Goal: Check status

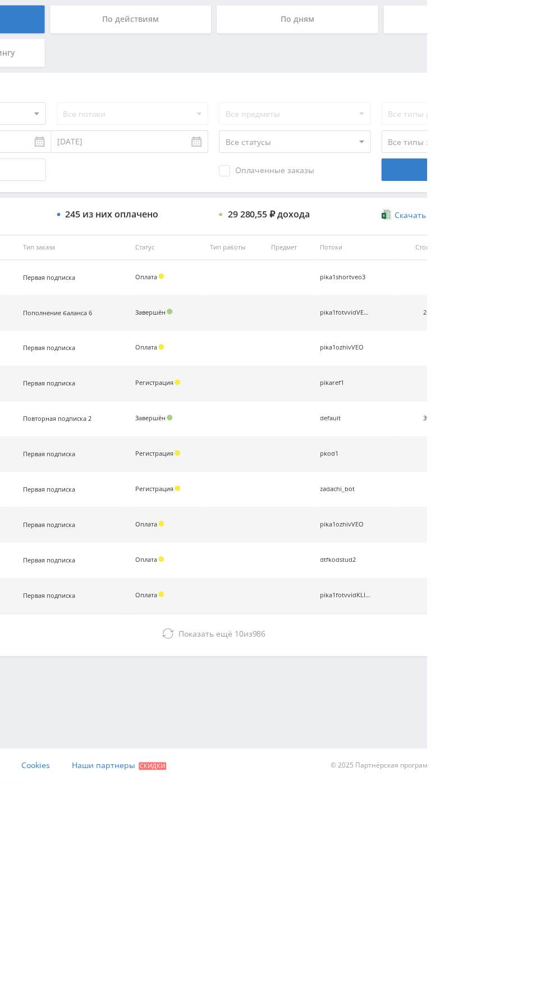
click at [289, 856] on icon at bounding box center [290, 858] width 11 height 11
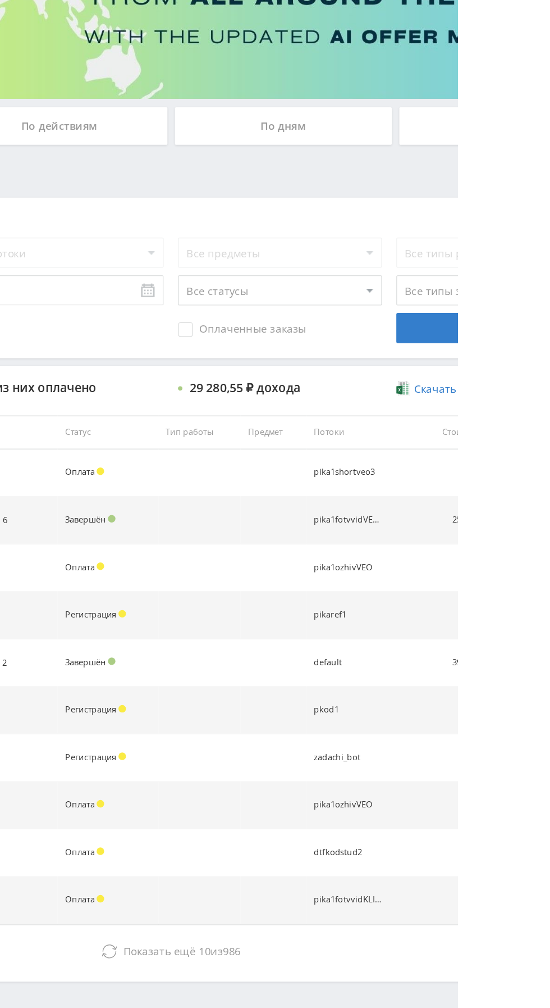
click at [416, 245] on div "По дням" at bounding box center [421, 244] width 162 height 28
click at [0, 0] on input "По дням" at bounding box center [0, 0] width 0 height 0
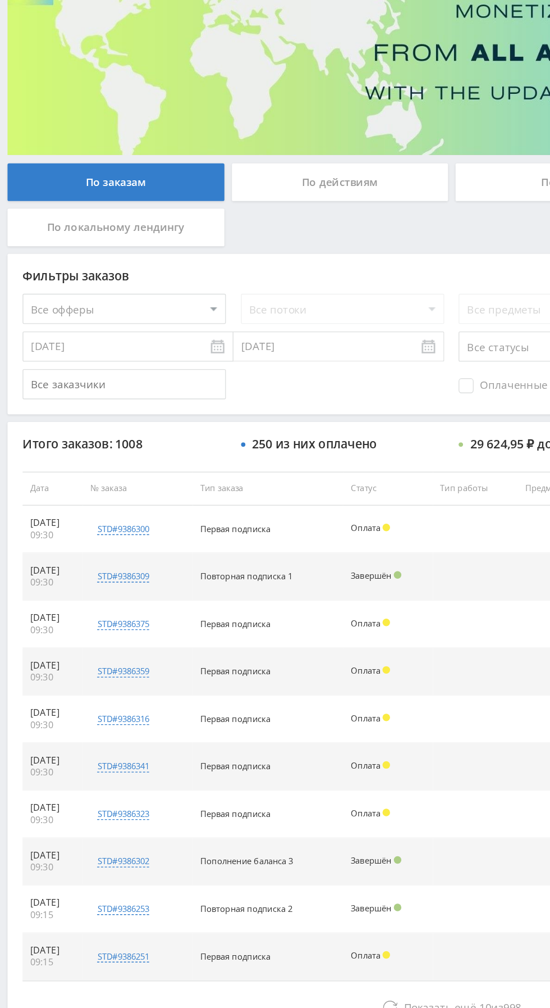
click at [292, 862] on icon at bounding box center [290, 858] width 11 height 11
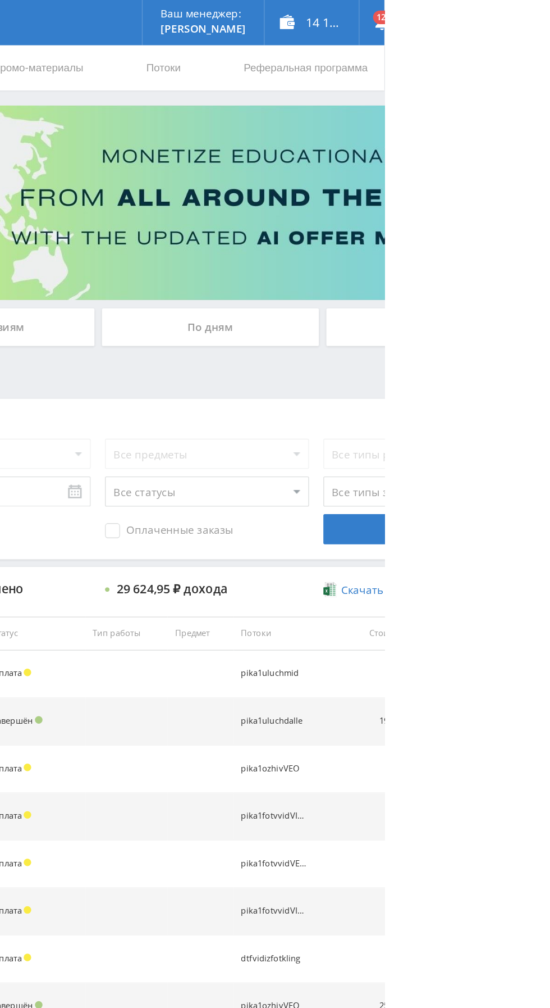
click at [399, 249] on div "По дням" at bounding box center [421, 244] width 162 height 28
click at [0, 0] on input "По дням" at bounding box center [0, 0] width 0 height 0
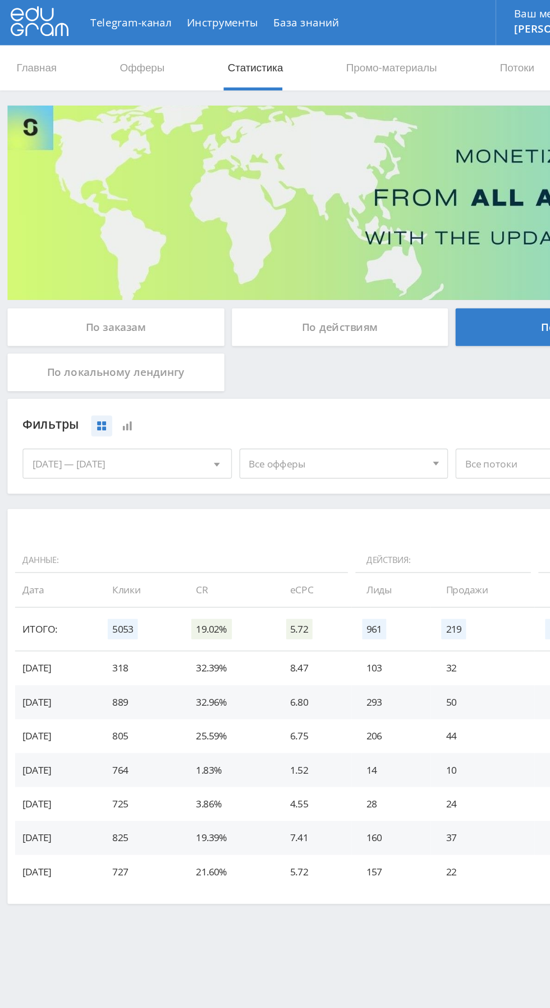
click at [49, 233] on div "По заказам" at bounding box center [87, 244] width 162 height 28
click at [0, 0] on input "По заказам" at bounding box center [0, 0] width 0 height 0
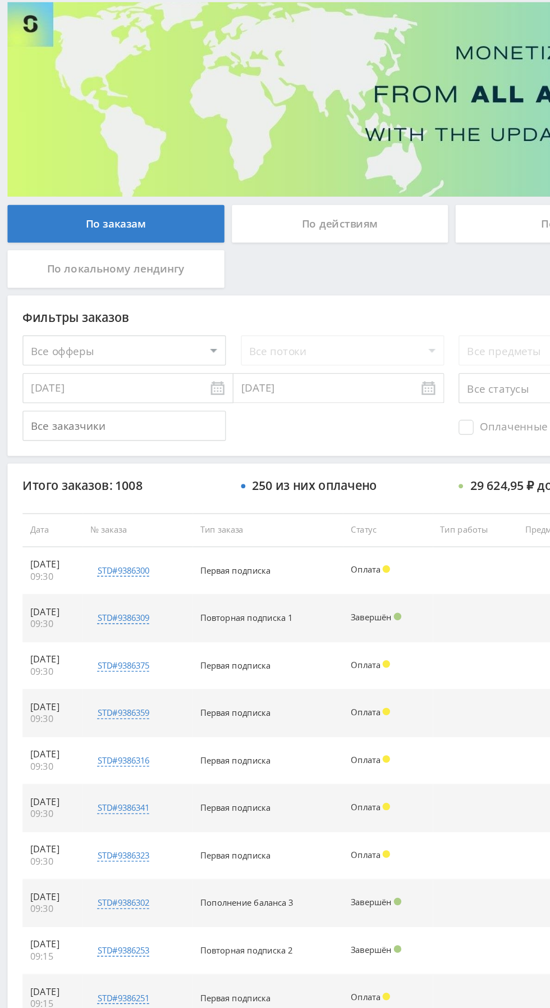
click at [97, 538] on div "std#9386309" at bounding box center [91, 537] width 39 height 9
copy div "1688873267"
click at [214, 442] on div "250 из них оплачено" at bounding box center [234, 439] width 93 height 10
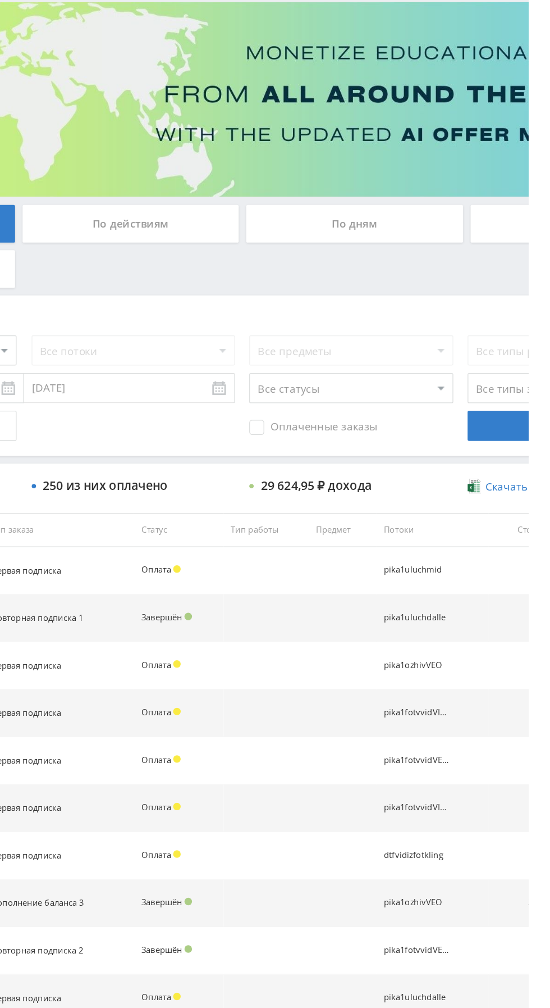
click at [227, 245] on div "По действиям" at bounding box center [254, 244] width 162 height 28
click at [0, 0] on input "По действиям" at bounding box center [0, 0] width 0 height 0
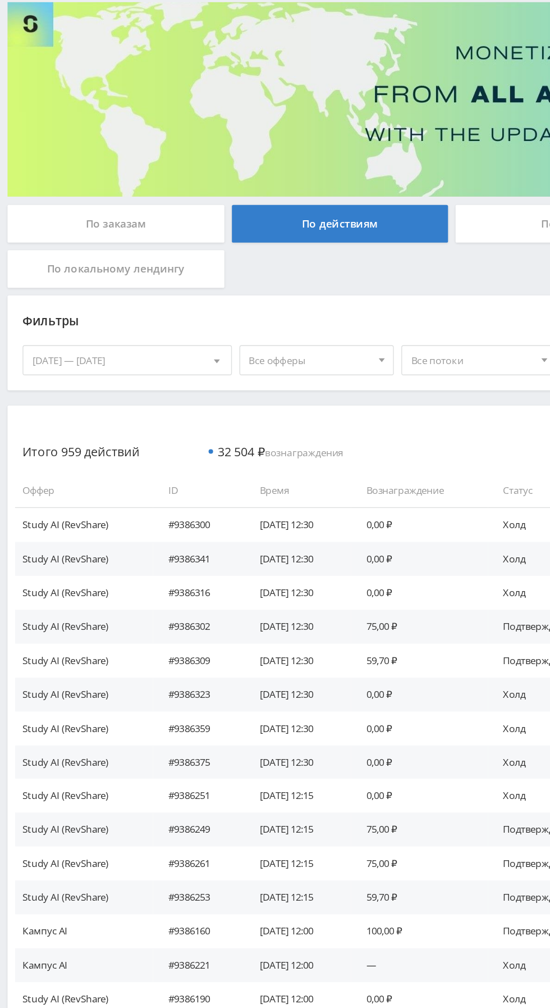
click at [55, 245] on div "По заказам" at bounding box center [87, 244] width 162 height 28
click at [0, 0] on input "По заказам" at bounding box center [0, 0] width 0 height 0
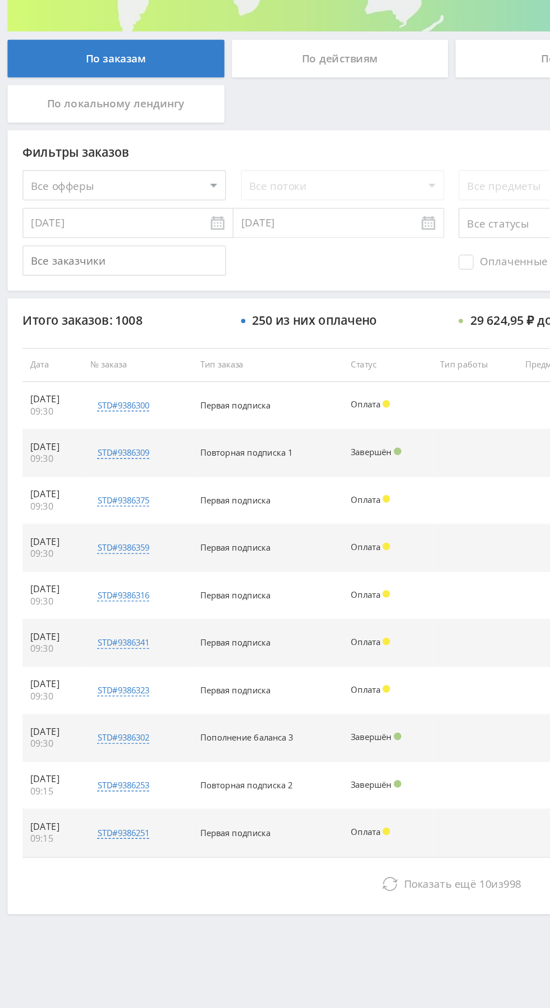
click at [106, 820] on div "std#9386251" at bounding box center [91, 820] width 39 height 9
click at [107, 536] on div "std#9386309" at bounding box center [91, 537] width 39 height 9
click at [213, 929] on div "Telegram-канал Инструменты База знаний Ваш менеджер: Valeria Valeria Online @va…" at bounding box center [275, 471] width 550 height 943
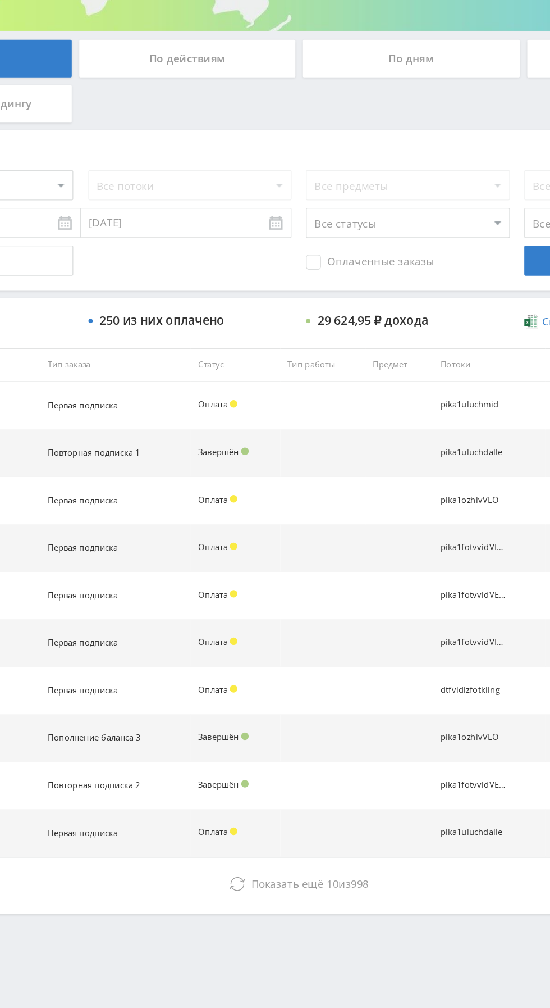
click at [315, 858] on span "Показать ещё" at bounding box center [329, 858] width 54 height 11
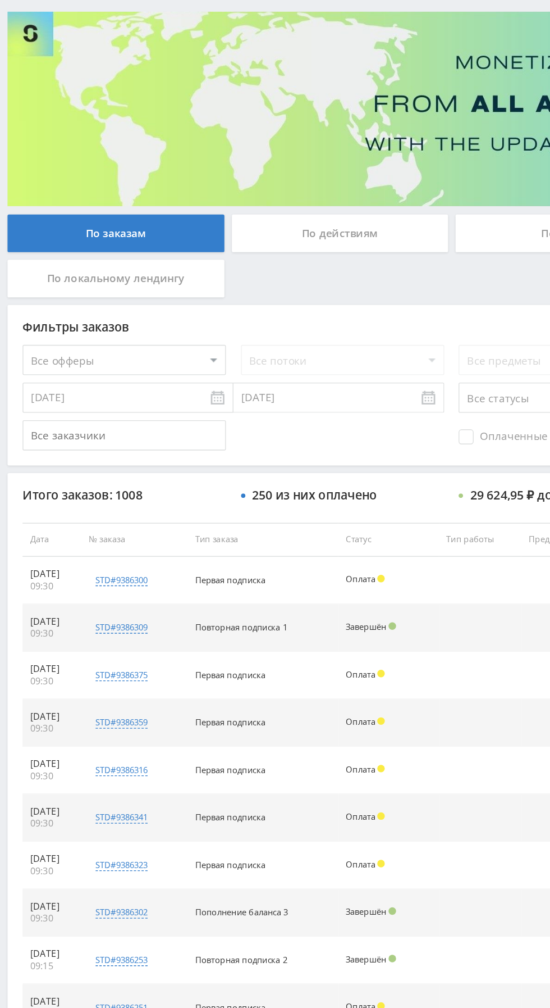
click at [58, 335] on select "Все офферы MyStylus MyStylus - Revshare Кампус AI Studybay Автор24 Studybay Bra…" at bounding box center [93, 338] width 152 height 22
select select "376"
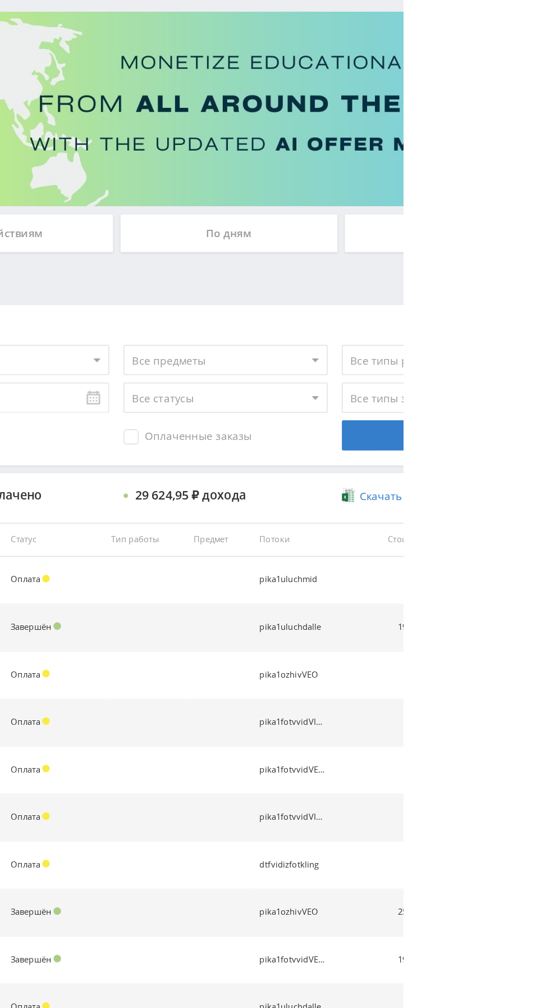
click at [292, 335] on select "Все потоки pikaref1 pika1eng dtfuch1mid dtfuch1perp dtfuch1prez dtfuch1claude d…" at bounding box center [256, 338] width 152 height 22
click at [285, 334] on select "Все потоки pikaref1 pika1eng dtfuch1mid dtfuch1perp dtfuch1prez dtfuch1claude d…" at bounding box center [256, 338] width 152 height 22
select select "6642467"
click at [180, 327] on select "Все потоки pikaref1 pika1eng dtfuch1mid dtfuch1perp dtfuch1prez dtfuch1claude d…" at bounding box center [256, 338] width 152 height 22
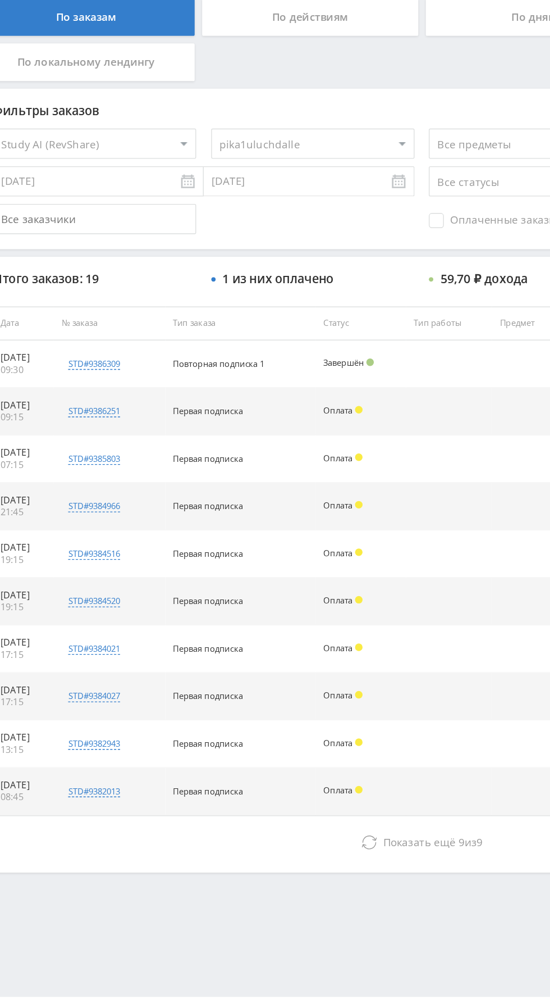
click at [166, 866] on button "Показать ещё 9 из 9" at bounding box center [337, 859] width 640 height 22
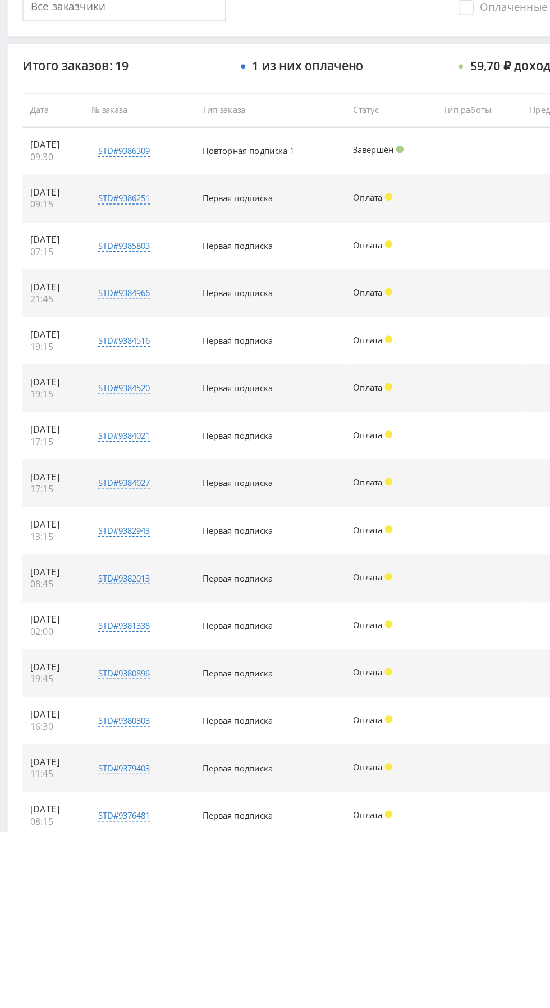
scroll to position [1, 0]
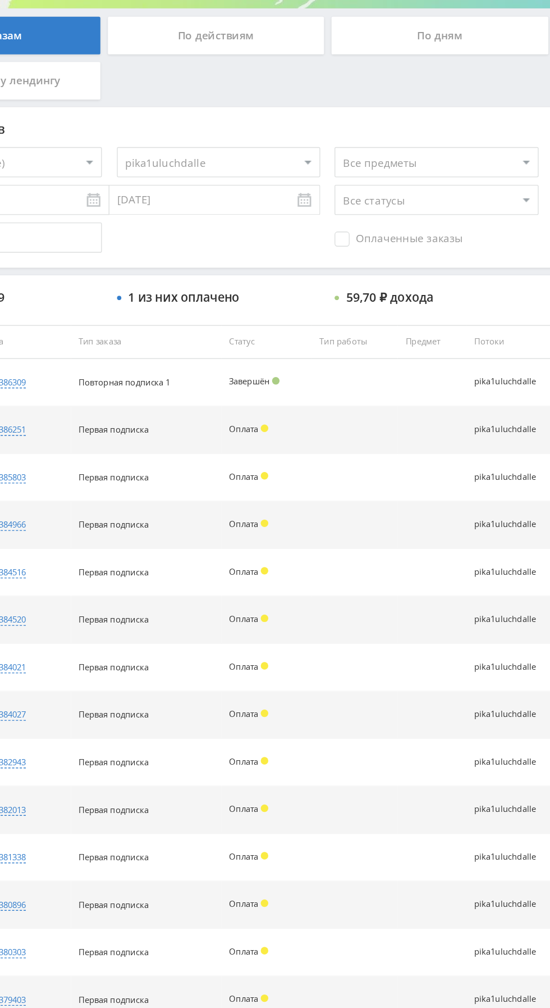
click at [106, 499] on div "std#9386309" at bounding box center [92, 501] width 39 height 9
copy div "1688873267"
click at [220, 433] on div "1 из них оплачено" at bounding box center [229, 438] width 83 height 10
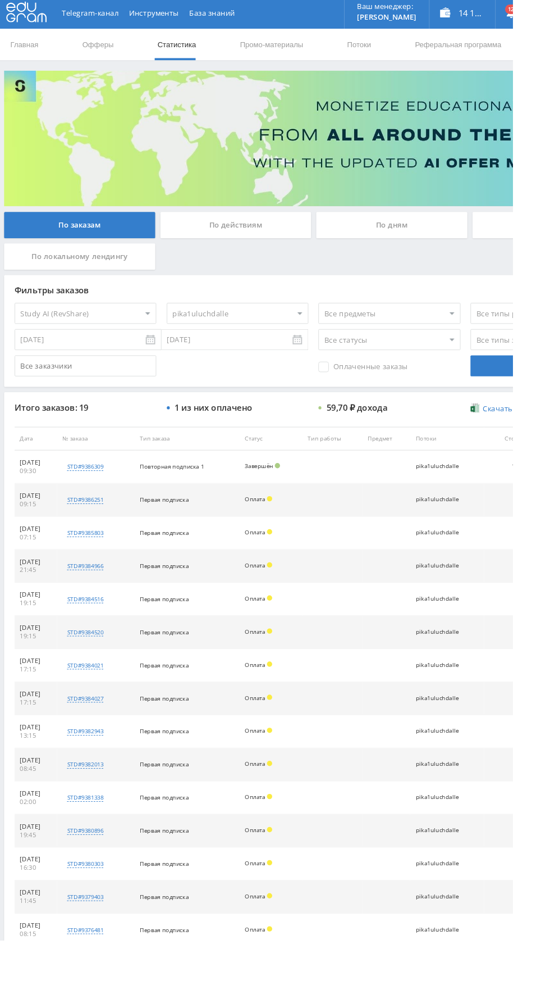
click at [147, 367] on input "[DATE]" at bounding box center [95, 365] width 157 height 22
type input "01.08.2025"
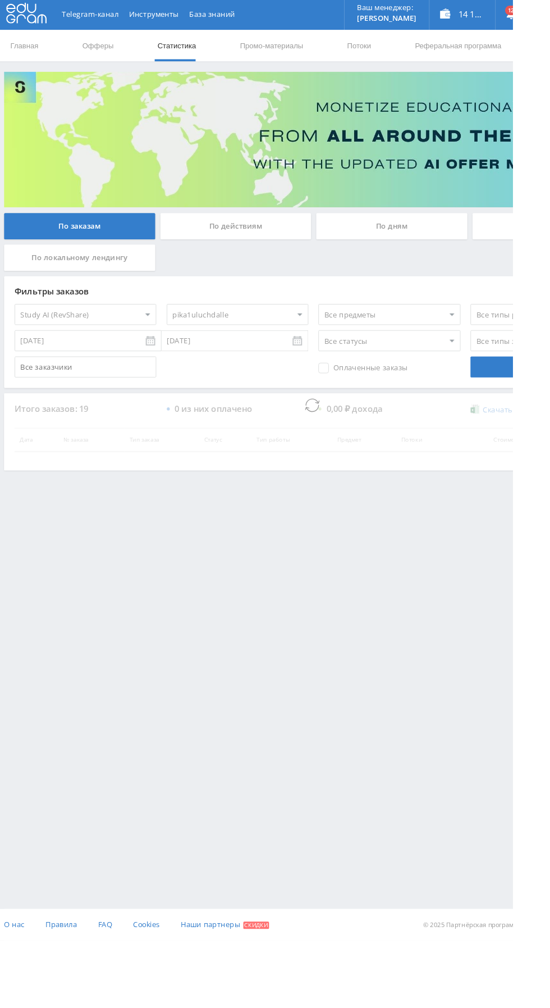
scroll to position [0, 0]
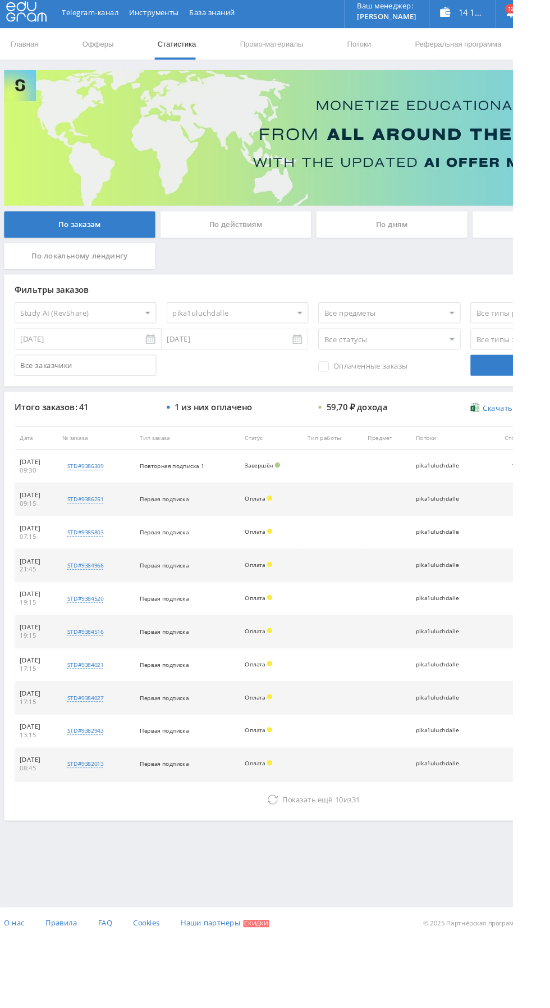
click at [234, 861] on button "Показать ещё 10 из 31" at bounding box center [337, 859] width 640 height 22
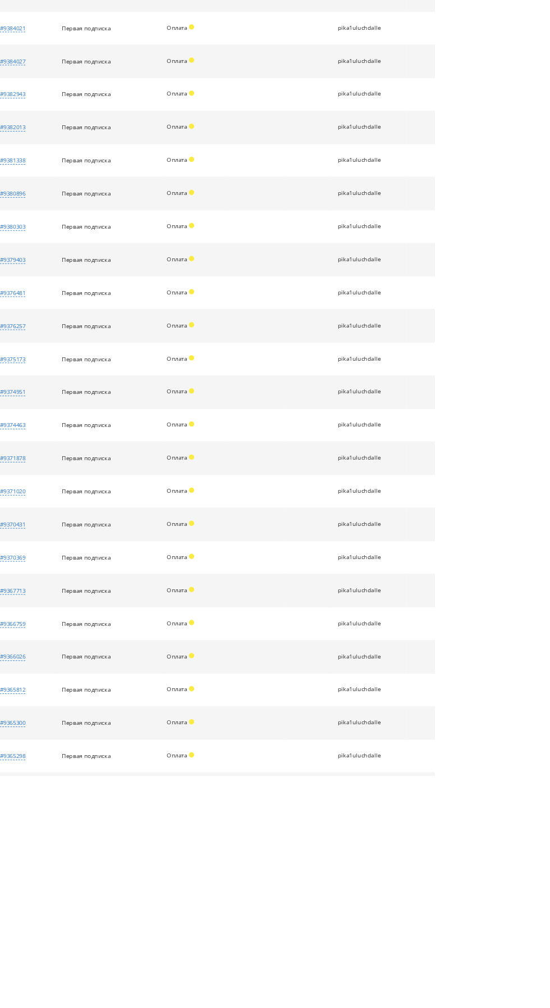
scroll to position [585, 0]
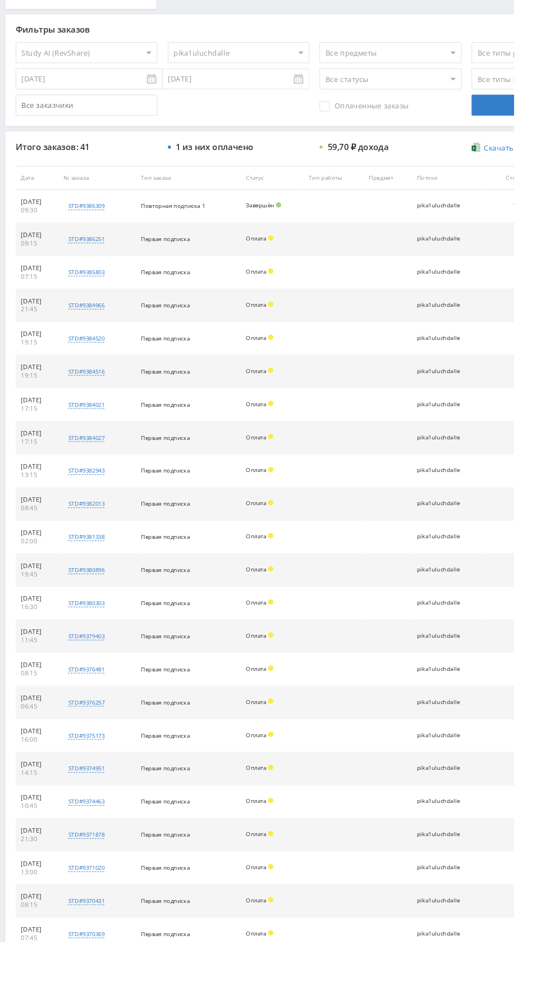
scroll to position [281, 0]
click at [89, 220] on div "std#9386309" at bounding box center [92, 221] width 39 height 9
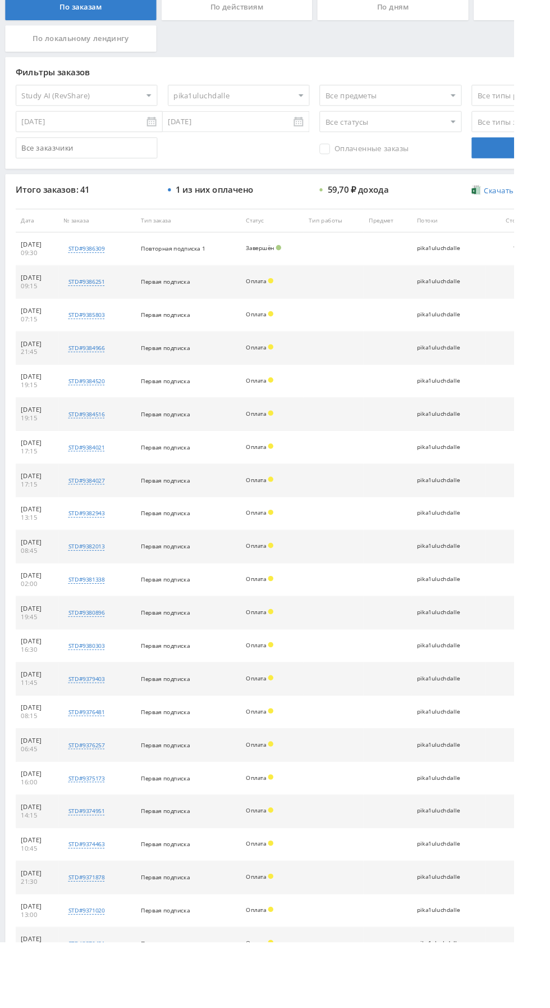
scroll to position [0, 0]
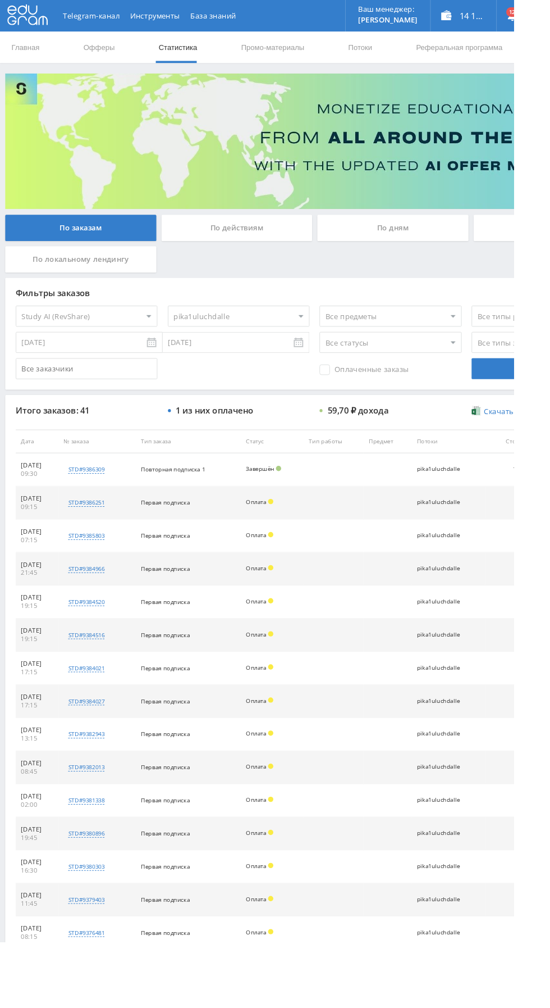
copy div "1688873267"
copy tr "std#9386309"
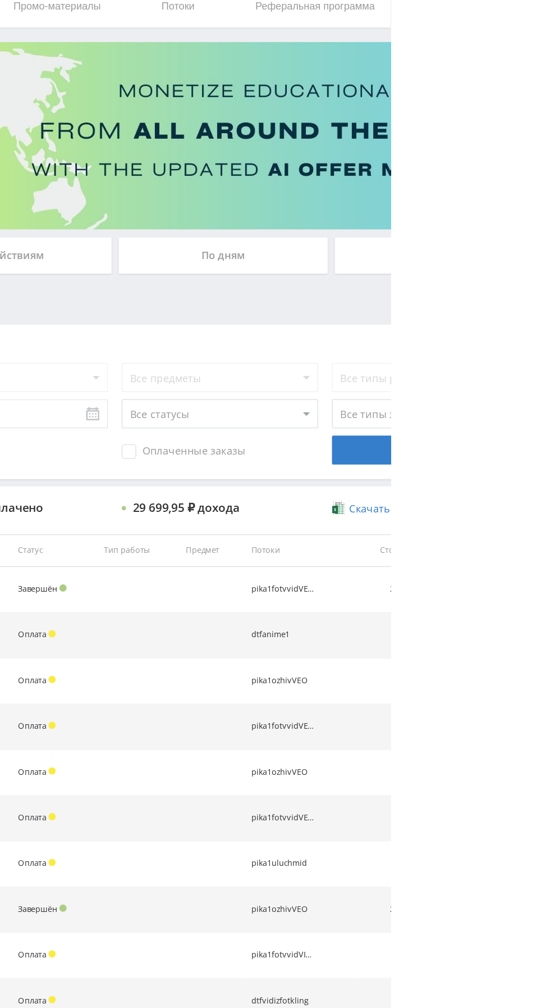
select select "2"
click at [366, 365] on select "Все статусы В аукционе В работе На гарантии Завершен Возврат Черновик" at bounding box center [418, 366] width 152 height 22
select select "3"
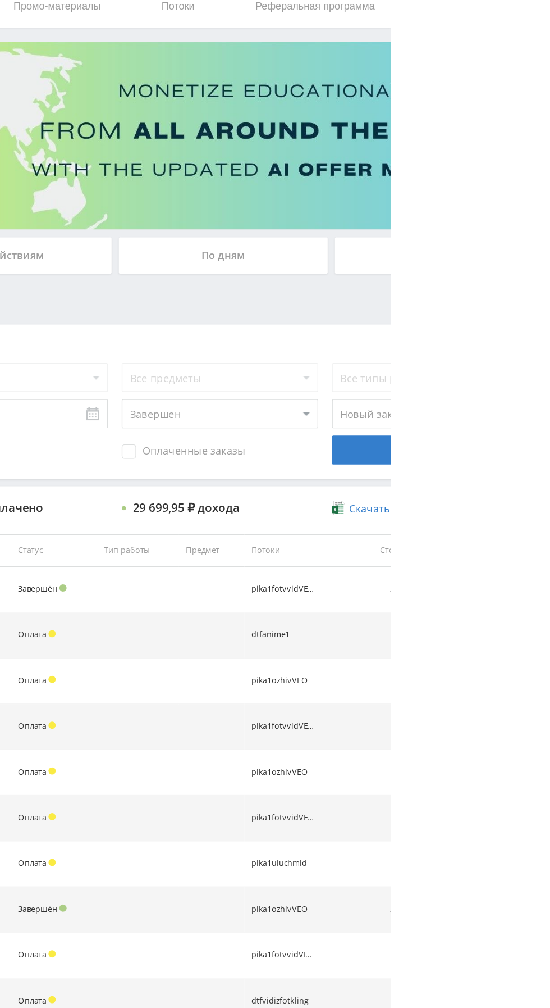
click at [342, 355] on select "Все статусы В аукционе В работе На гарантии Завершен Возврат Черновик" at bounding box center [418, 366] width 152 height 22
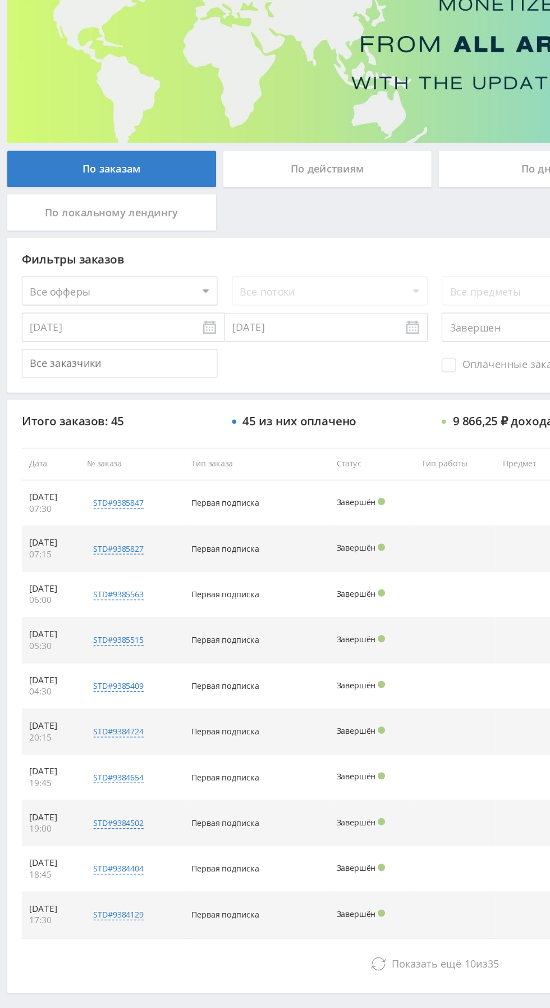
click at [219, 862] on button "Показать ещё 10 из 35" at bounding box center [337, 859] width 640 height 22
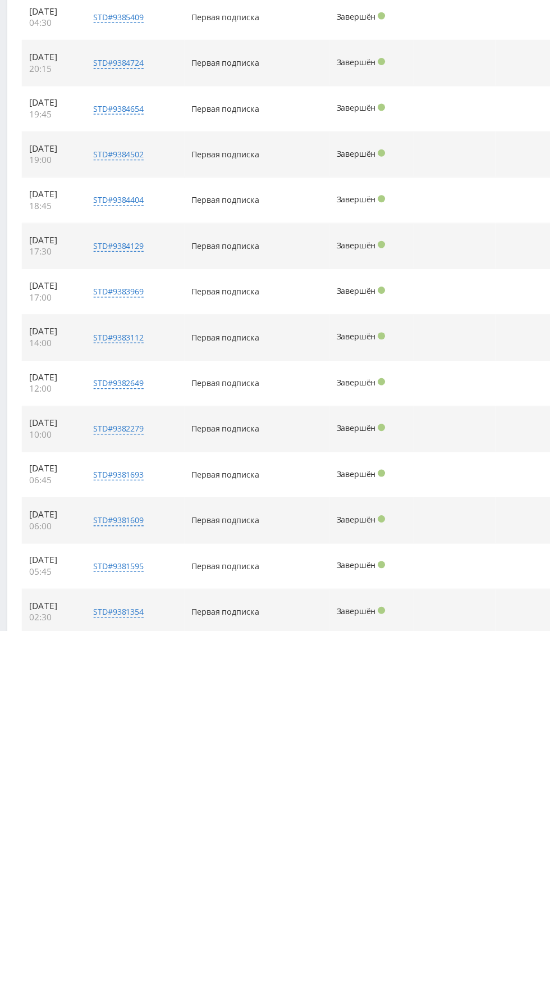
scroll to position [198, 0]
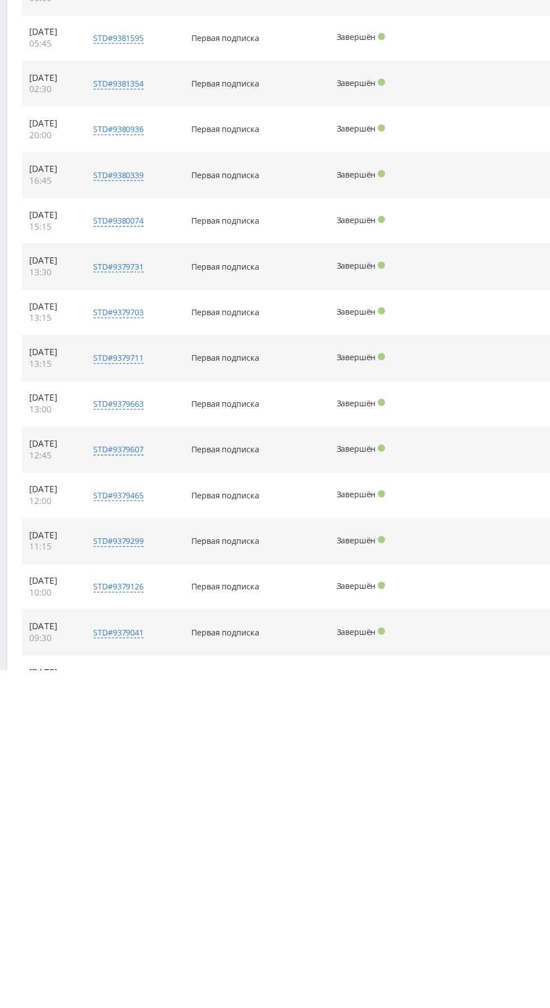
scroll to position [550, 0]
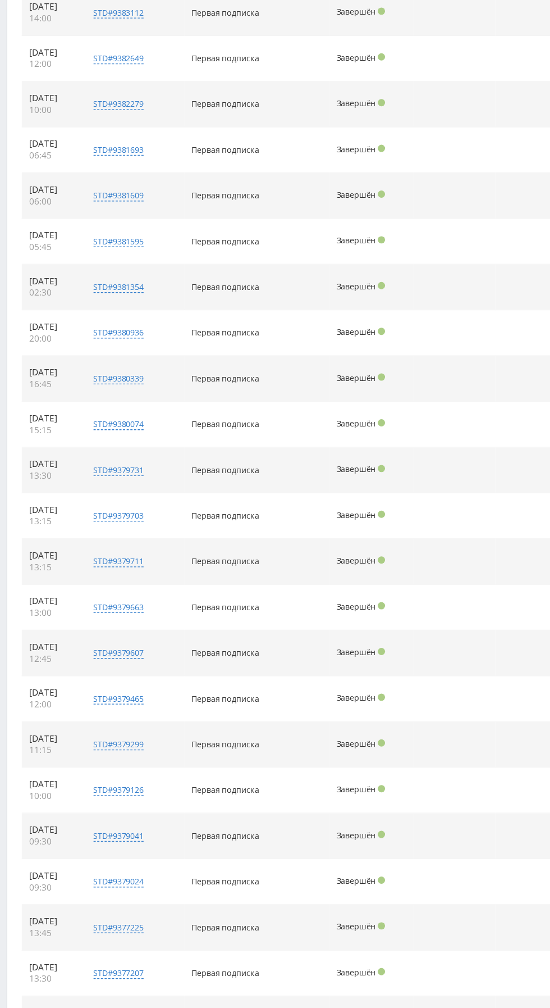
scroll to position [0, 0]
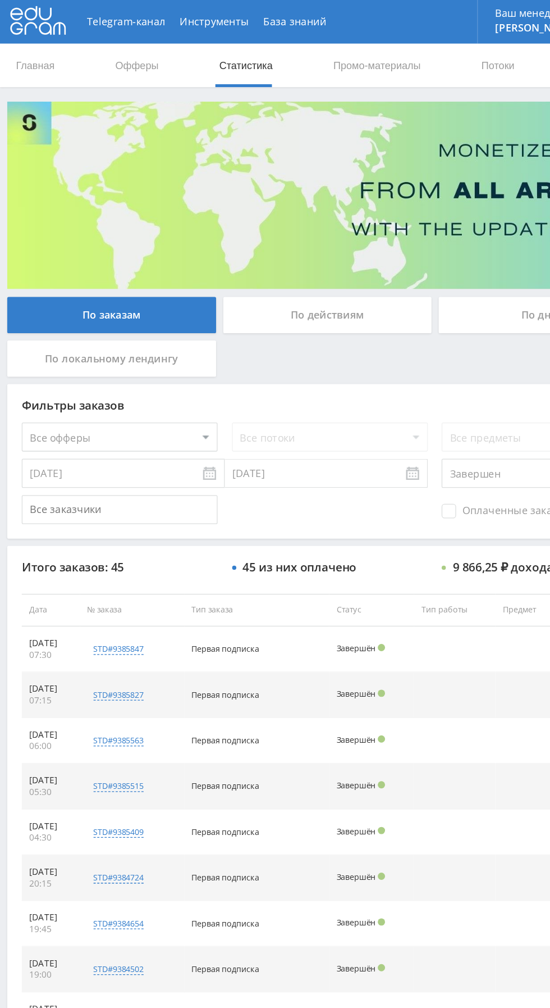
click at [33, 367] on input "[DATE]" at bounding box center [95, 366] width 157 height 22
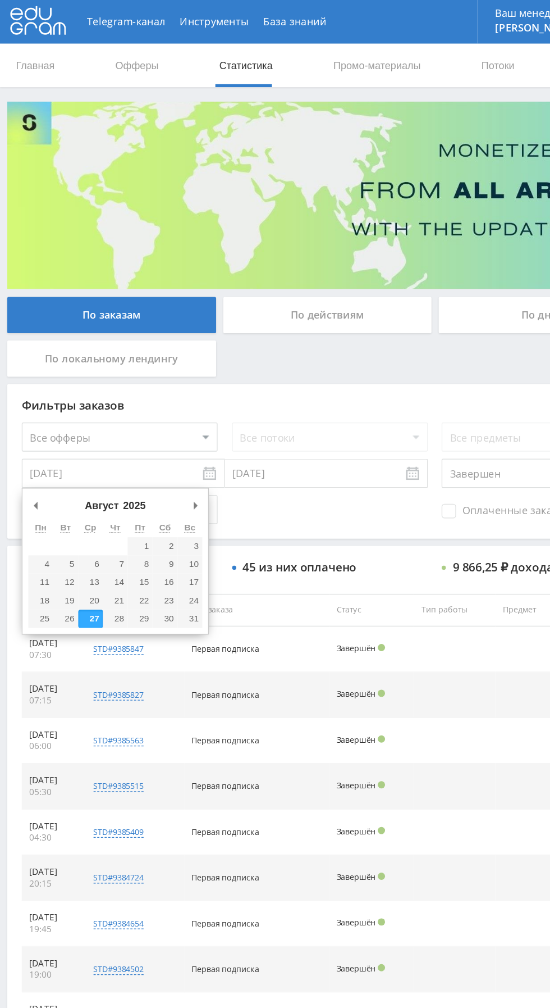
type input "20.08.2025"
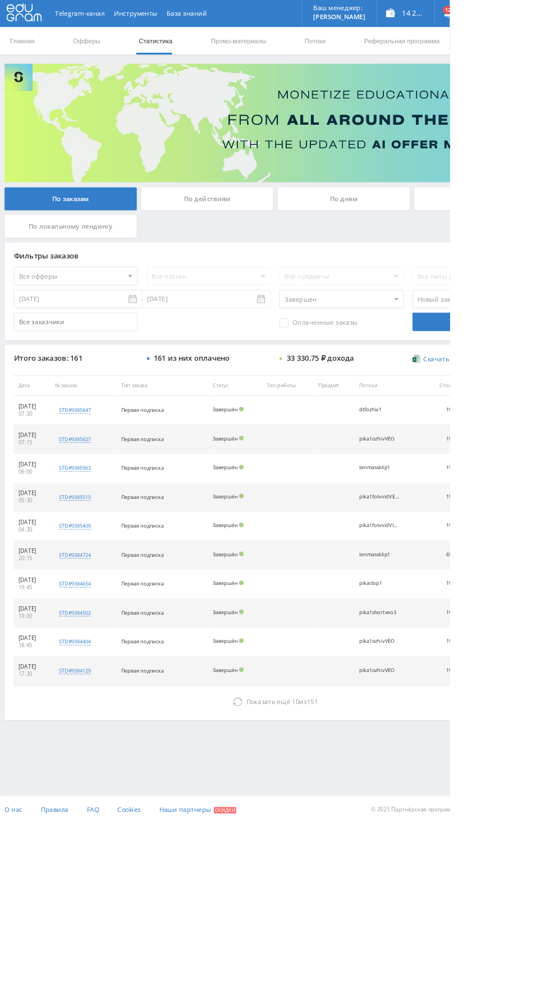
click at [250, 864] on button "Показать ещё 10 из 151" at bounding box center [337, 859] width 640 height 22
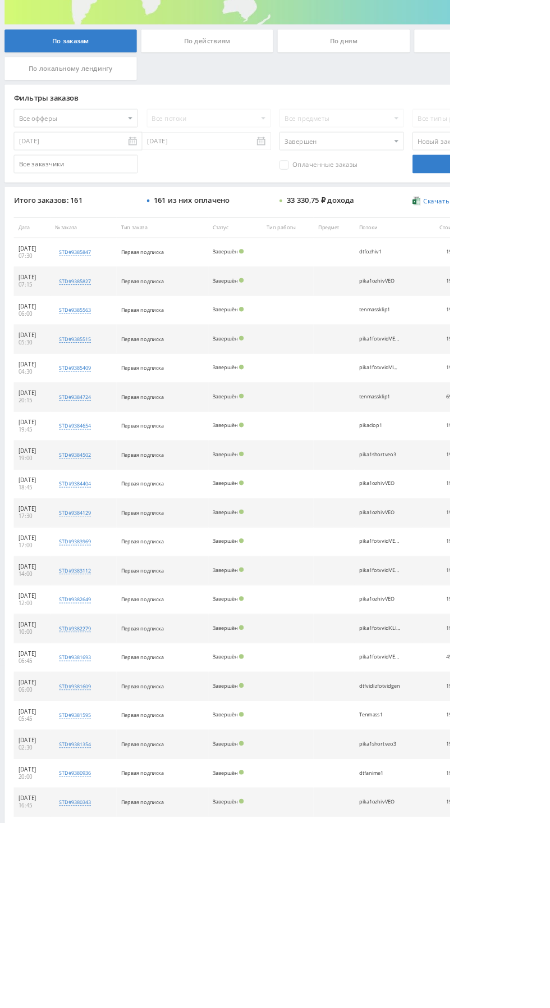
scroll to position [233, 0]
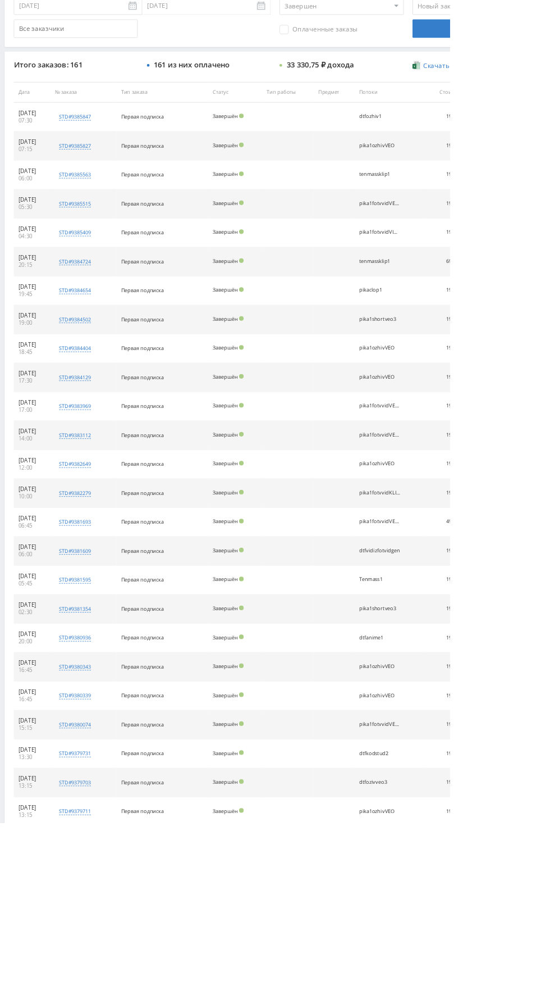
scroll to position [585, 0]
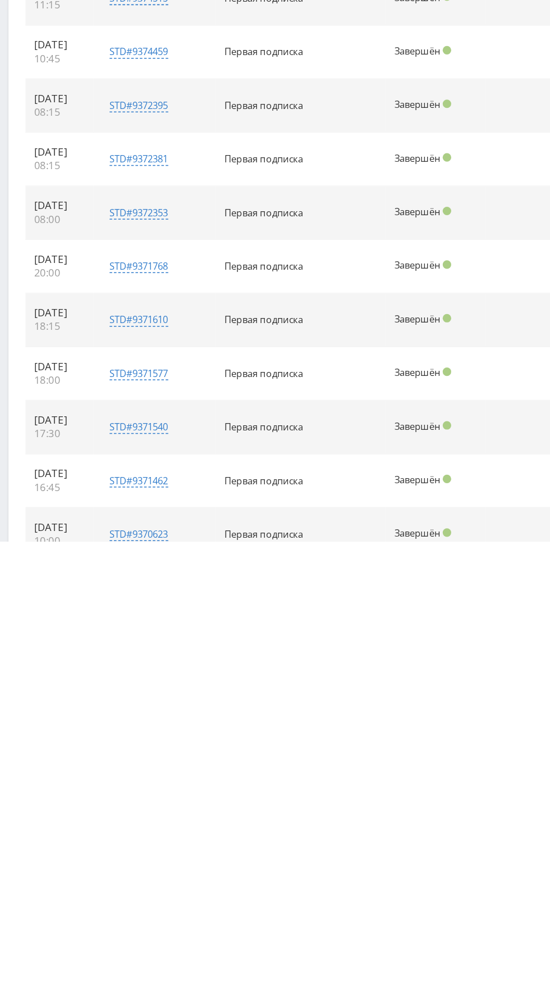
scroll to position [1642, 0]
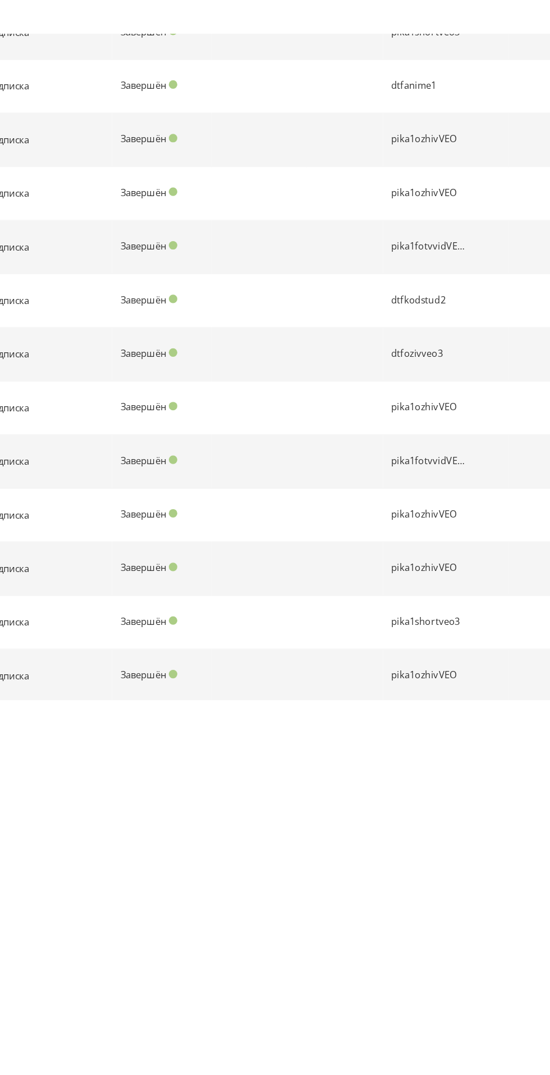
scroll to position [536, 0]
